Goal: Find specific page/section: Find specific page/section

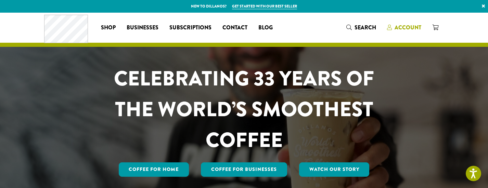
click at [409, 29] on span "Account" at bounding box center [407, 28] width 27 height 8
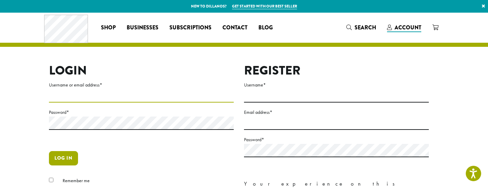
type input "**********"
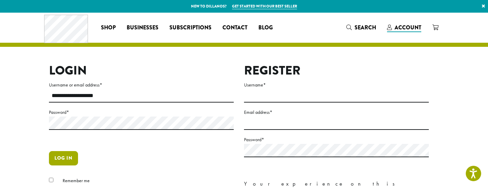
click at [66, 156] on button "Log in" at bounding box center [63, 158] width 29 height 14
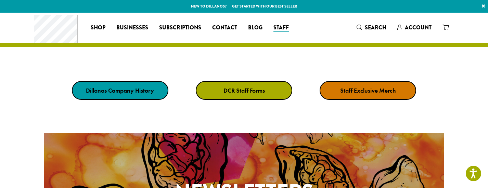
click at [242, 92] on strong "DCR Staff Forms" at bounding box center [243, 91] width 41 height 8
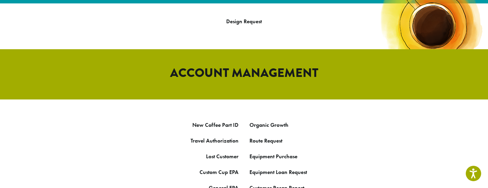
scroll to position [330, 0]
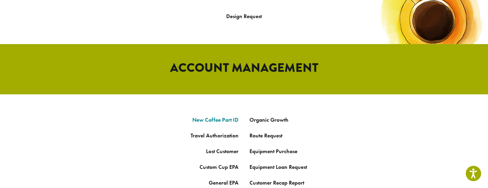
click at [225, 116] on link "New Coffee Part ID" at bounding box center [215, 119] width 46 height 7
